Goal: Task Accomplishment & Management: Complete application form

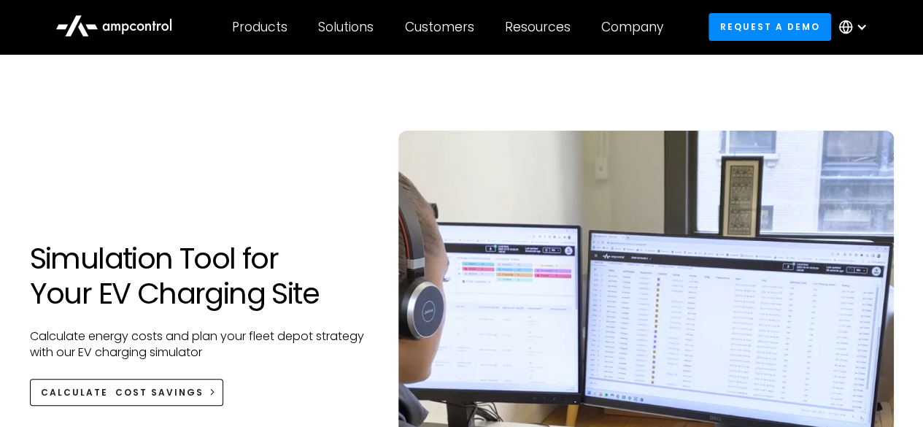
click at [860, 26] on div at bounding box center [862, 27] width 12 height 12
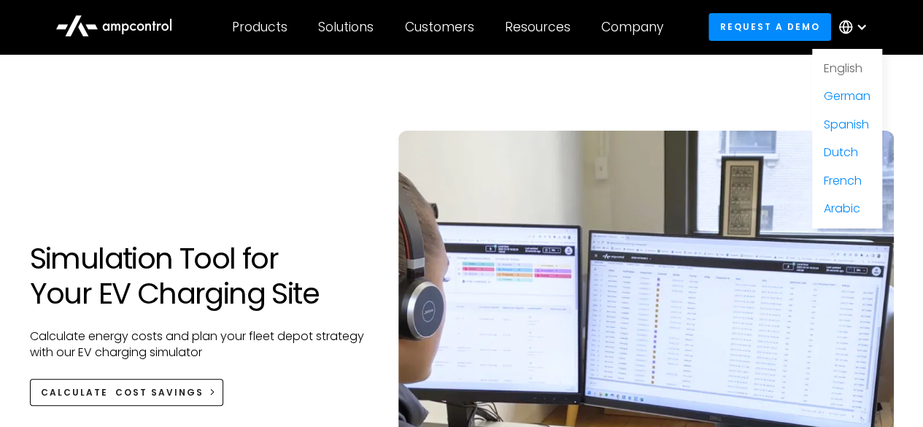
click at [840, 69] on link "English" at bounding box center [843, 68] width 39 height 17
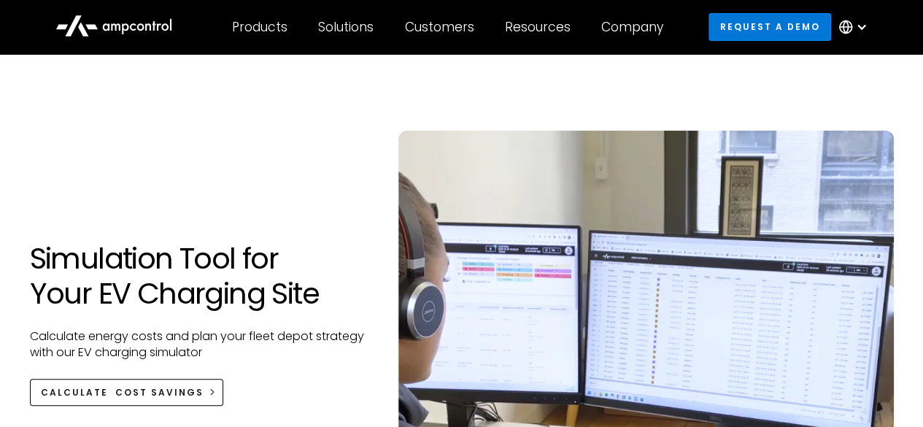
click at [760, 26] on link "Request a demo" at bounding box center [770, 26] width 123 height 27
